Goal: Task Accomplishment & Management: Use online tool/utility

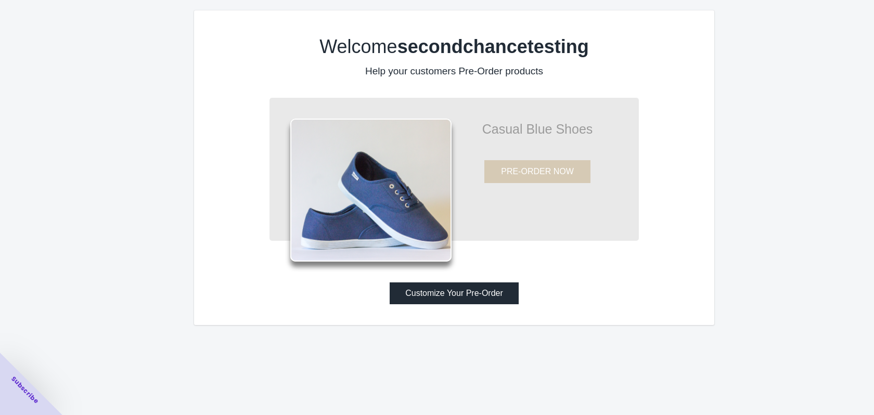
click at [459, 288] on button "Customize Your Pre-Order" at bounding box center [454, 294] width 129 height 22
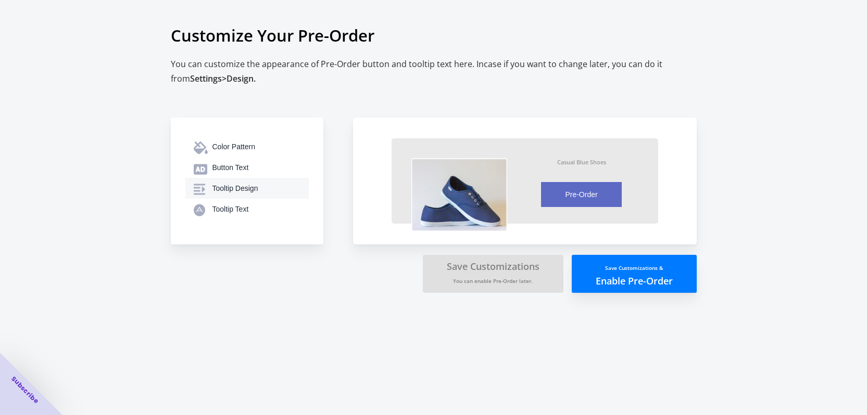
scroll to position [67, 0]
click at [633, 293] on button "Save Customizations & Enable Pre-Order" at bounding box center [634, 274] width 125 height 38
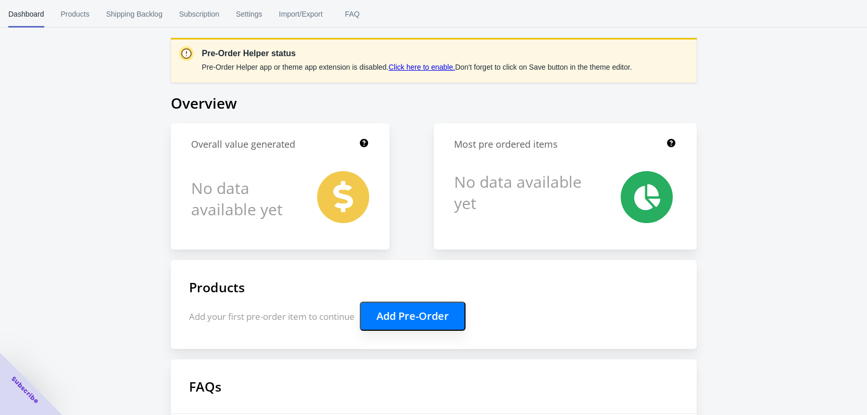
scroll to position [67, 0]
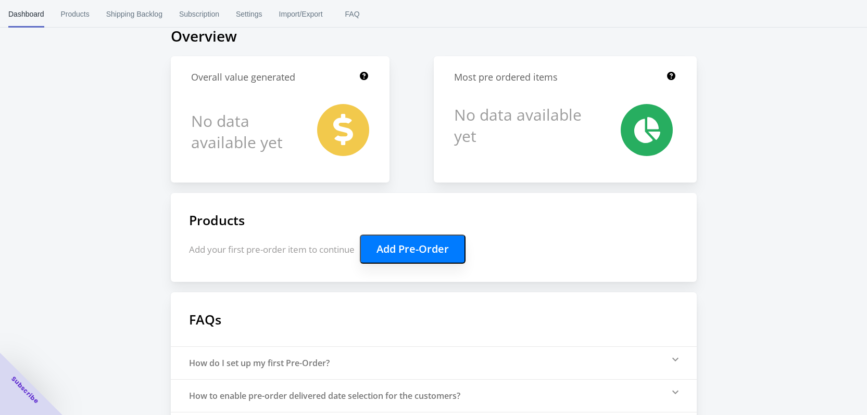
click at [736, 184] on div "Pre-Order Helper status Pre-Order Helper app or theme app extension is disabled…" at bounding box center [433, 222] width 867 height 578
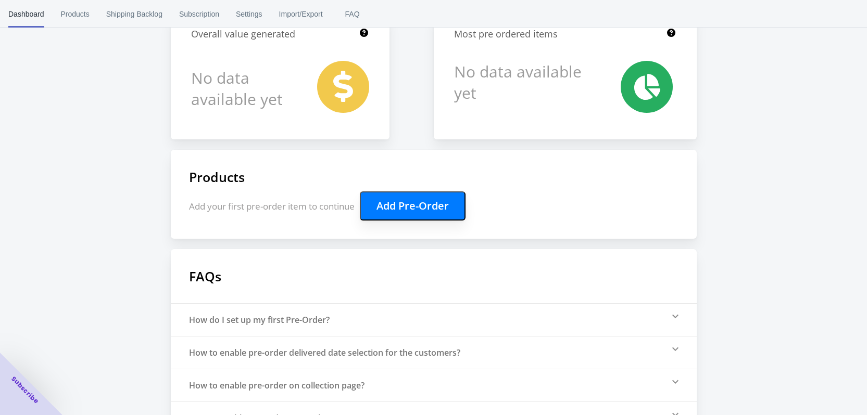
scroll to position [0, 0]
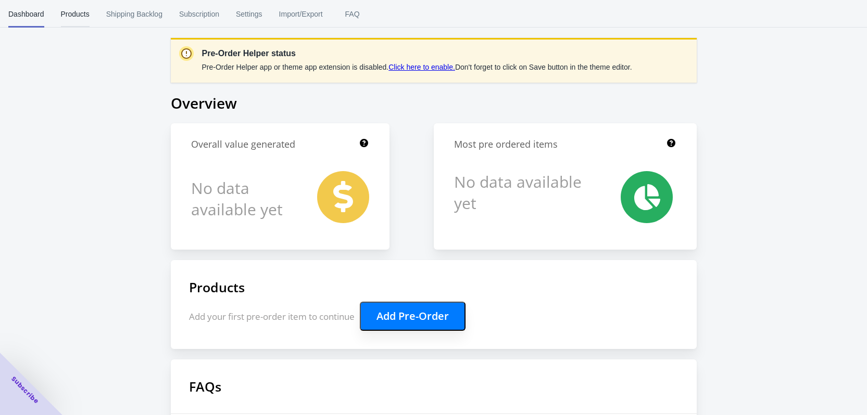
click at [68, 14] on span "Products" at bounding box center [75, 14] width 29 height 27
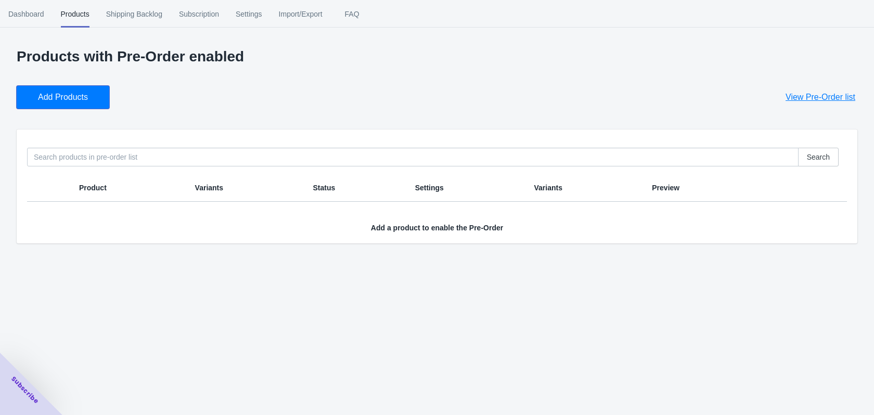
click at [74, 90] on button "Add Products" at bounding box center [63, 97] width 93 height 23
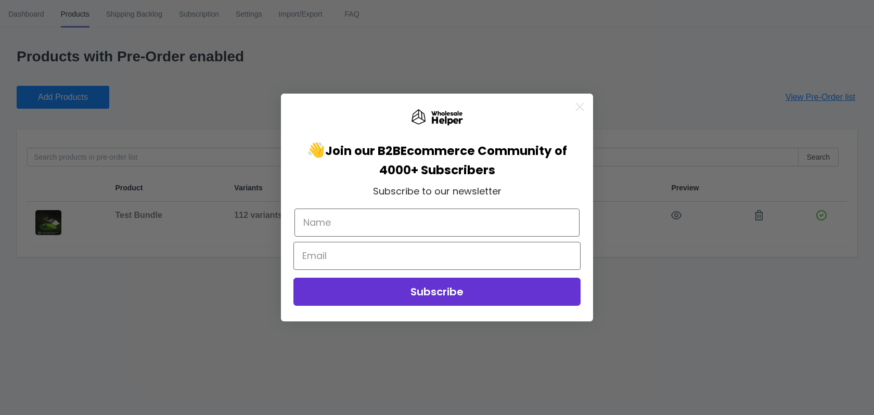
click at [579, 107] on icon "Close dialog" at bounding box center [580, 107] width 7 height 7
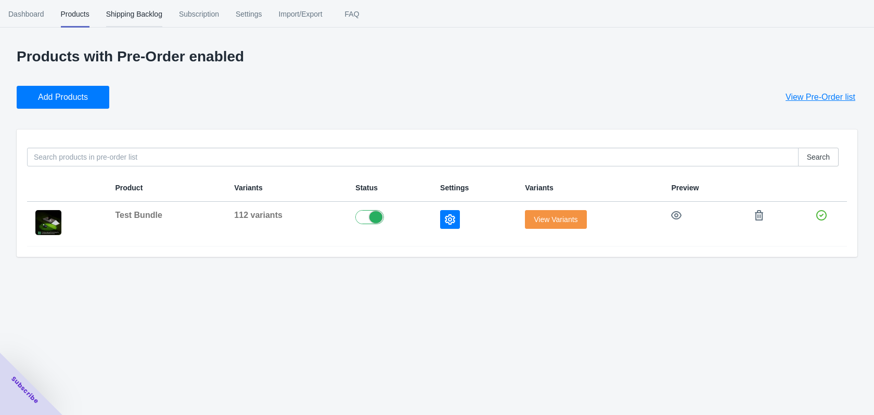
click at [141, 14] on span "Shipping Backlog" at bounding box center [134, 14] width 56 height 27
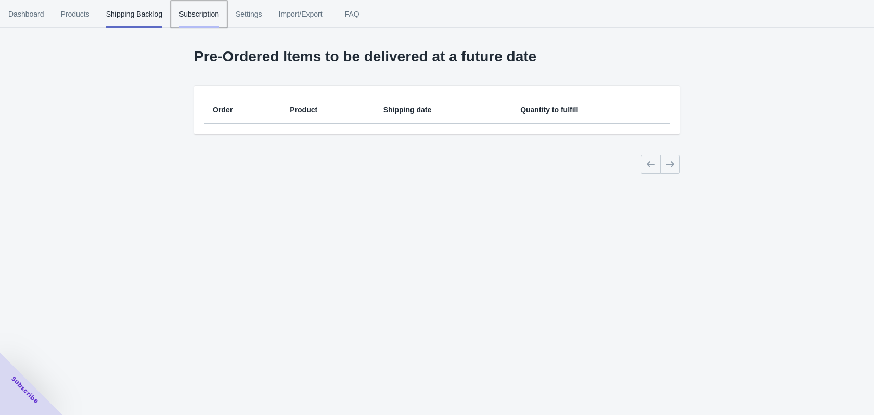
click at [197, 19] on span "Subscription" at bounding box center [199, 14] width 40 height 27
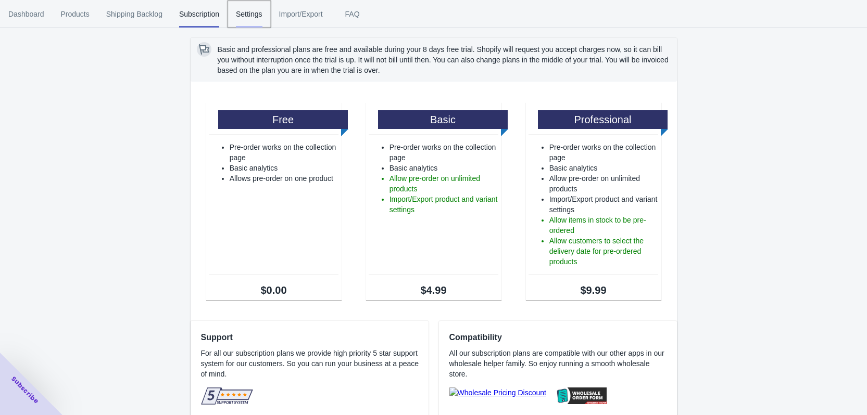
click at [245, 14] on span "Settings" at bounding box center [249, 14] width 27 height 27
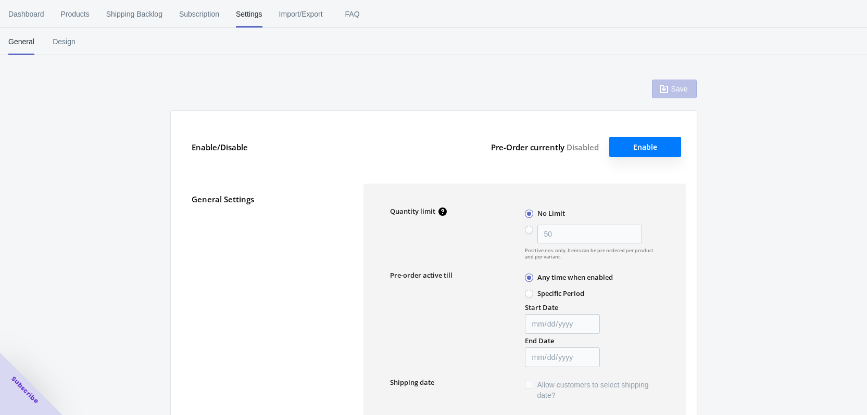
type input "50"
type textarea "Inventory level is <qty>. Some of the items will be pre-ordered."
type textarea "Only <qty> items left in stock."
type textarea "A maximum of <qty> products can be pre ordered."
click at [16, 14] on span "Dashboard" at bounding box center [26, 14] width 36 height 27
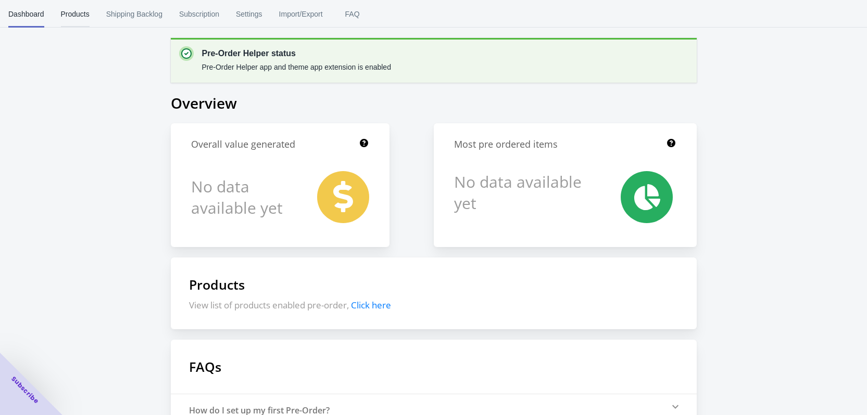
click at [85, 11] on span "Products" at bounding box center [75, 14] width 29 height 27
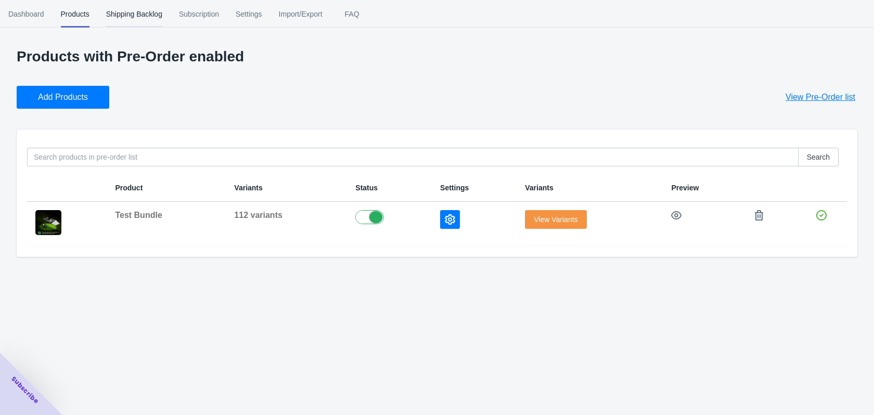
click at [141, 20] on span "Shipping Backlog" at bounding box center [134, 14] width 56 height 27
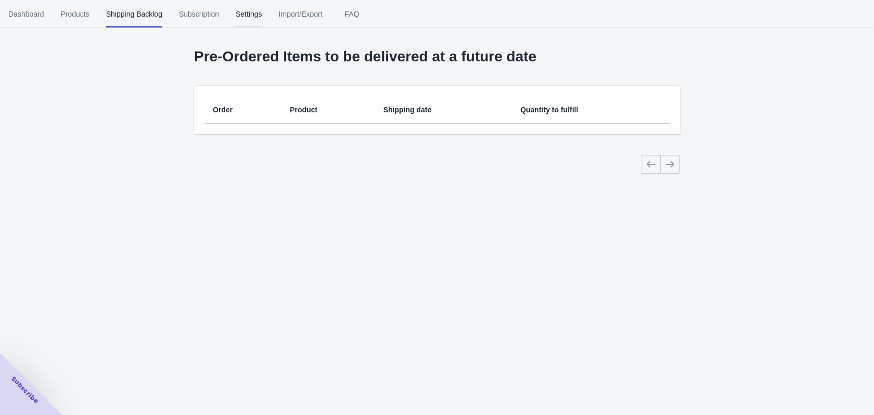
click at [249, 13] on span "Settings" at bounding box center [249, 14] width 27 height 27
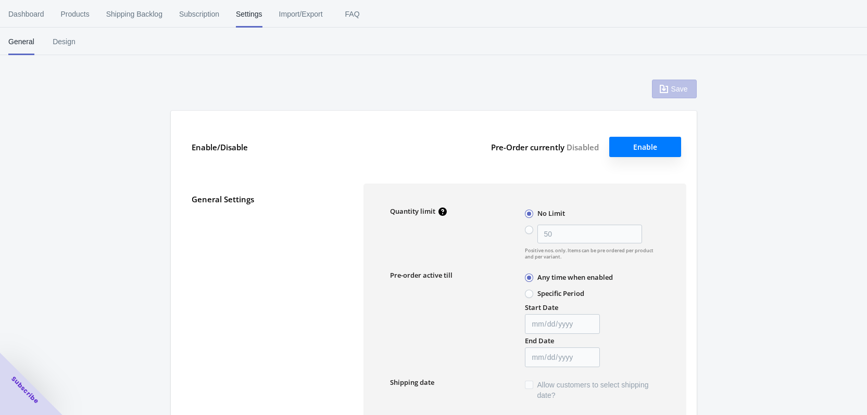
type input "50"
type textarea "Inventory level is <qty>. Some of the items will be pre-ordered."
type textarea "Only <qty> items left in stock."
type textarea "A maximum of <qty> products can be pre ordered."
click at [296, 15] on span "Import/Export" at bounding box center [301, 14] width 44 height 27
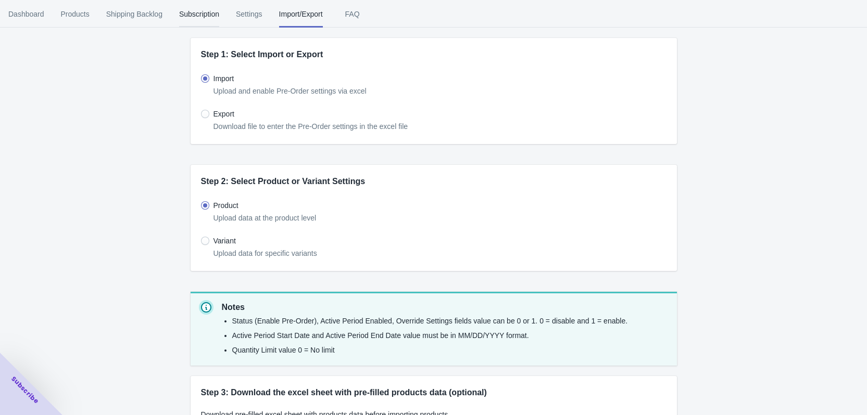
click at [208, 18] on span "Subscription" at bounding box center [199, 14] width 40 height 27
